Goal: Information Seeking & Learning: Learn about a topic

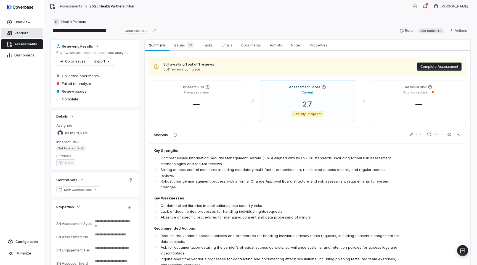
scroll to position [5, 0]
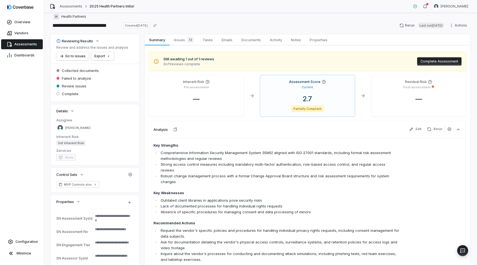
click at [27, 47] on link "Assessments" at bounding box center [22, 44] width 42 height 10
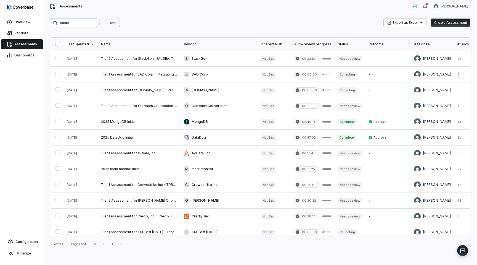
click at [90, 23] on input "search" at bounding box center [74, 23] width 46 height 9
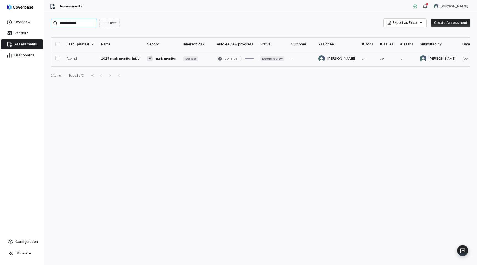
type input "**********"
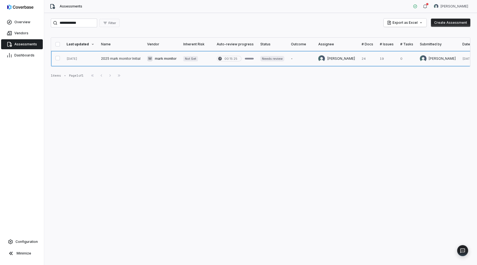
click at [118, 62] on link at bounding box center [121, 58] width 46 height 15
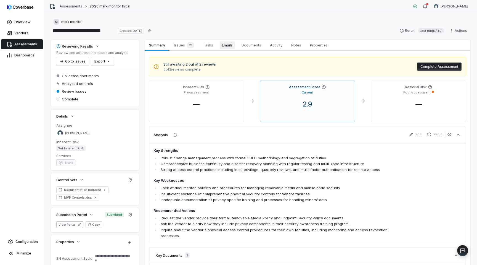
click at [220, 44] on span "Emails" at bounding box center [227, 44] width 15 height 7
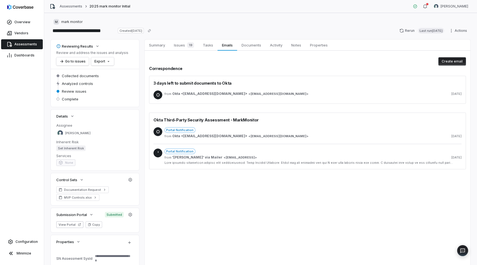
click at [251, 93] on div "from Okta <[EMAIL_ADDRESS][DOMAIN_NAME]> < [EMAIL_ADDRESS][DOMAIN_NAME] > [DATE]" at bounding box center [313, 93] width 297 height 4
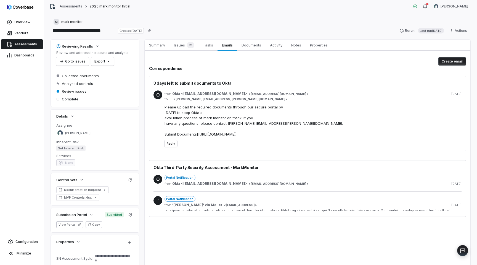
click at [251, 93] on div "from Okta <[EMAIL_ADDRESS][DOMAIN_NAME]> < [EMAIL_ADDRESS][DOMAIN_NAME] > [DATE]" at bounding box center [313, 93] width 297 height 4
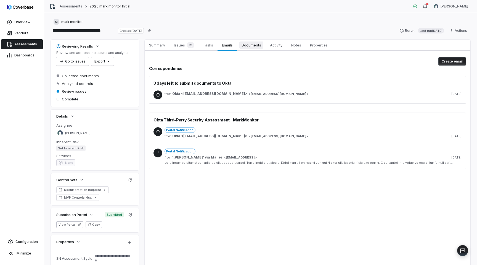
click at [249, 49] on link "Documents Documents" at bounding box center [251, 45] width 28 height 11
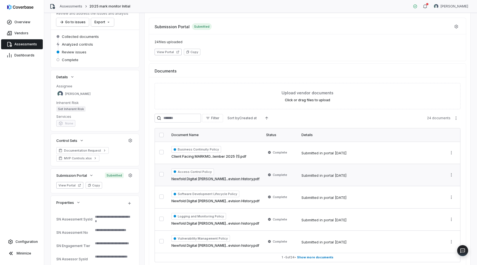
scroll to position [66, 0]
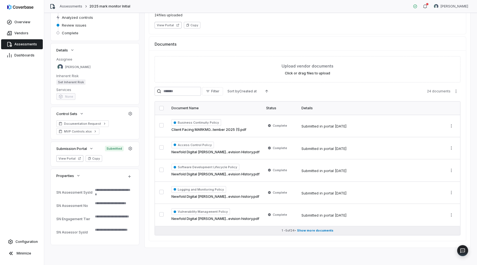
click at [302, 230] on span "Show more documents" at bounding box center [315, 230] width 36 height 4
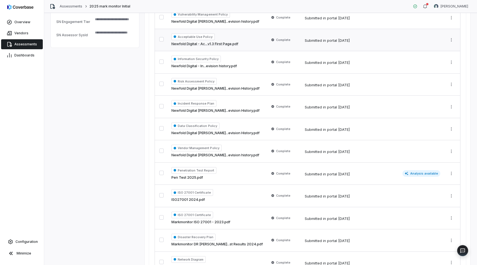
scroll to position [270, 0]
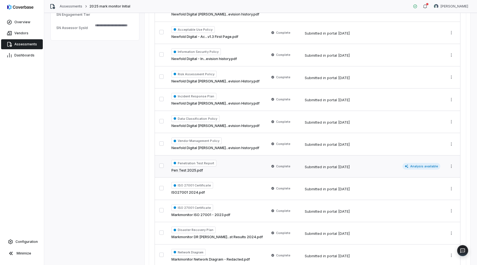
click at [189, 170] on link "Pen Test 2025.pdf" at bounding box center [187, 170] width 31 height 6
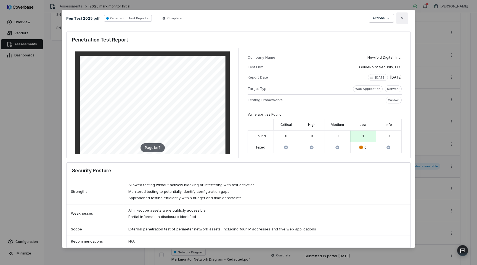
click at [402, 20] on icon "button" at bounding box center [402, 18] width 4 height 4
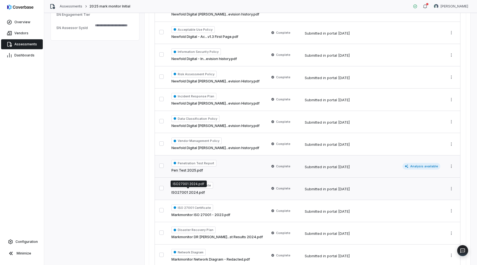
click at [192, 191] on link "ISO27001 2024.pdf" at bounding box center [188, 192] width 33 height 6
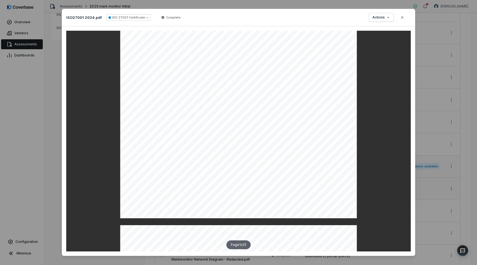
scroll to position [135, 0]
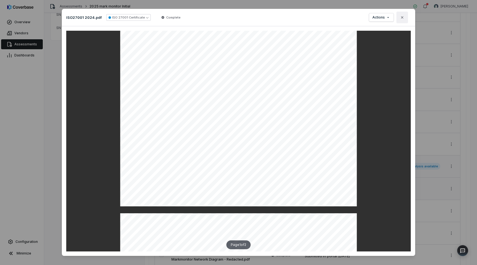
click at [403, 18] on icon "button" at bounding box center [402, 17] width 2 height 2
type textarea "*"
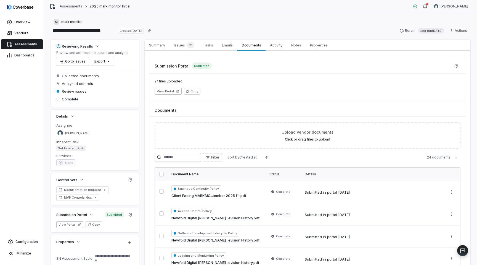
click at [36, 41] on link "Assessments" at bounding box center [22, 44] width 42 height 10
